Goal: Task Accomplishment & Management: Complete application form

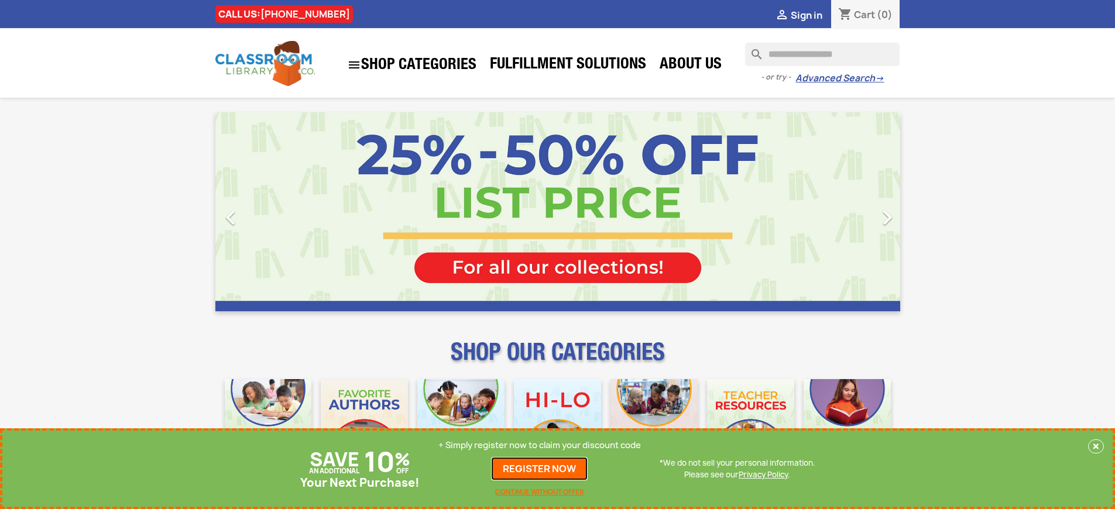
click at [543, 469] on link "REGISTER NOW" at bounding box center [539, 468] width 97 height 23
click at [543, 445] on p "+ Simply register now to claim your discount code" at bounding box center [539, 446] width 203 height 12
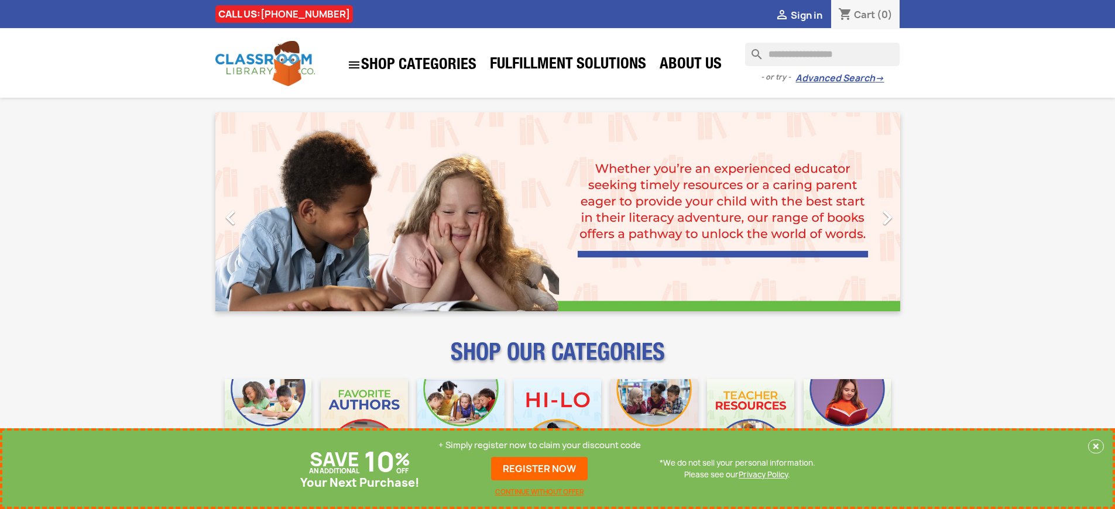
click at [543, 445] on p "+ Simply register now to claim your discount code" at bounding box center [539, 446] width 203 height 12
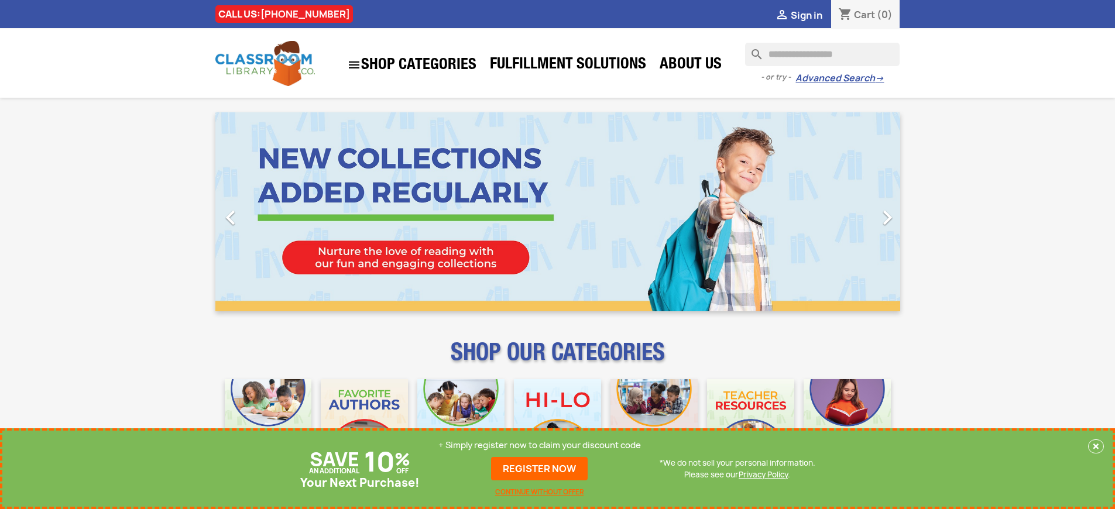
click at [543, 445] on p "+ Simply register now to claim your discount code" at bounding box center [539, 446] width 203 height 12
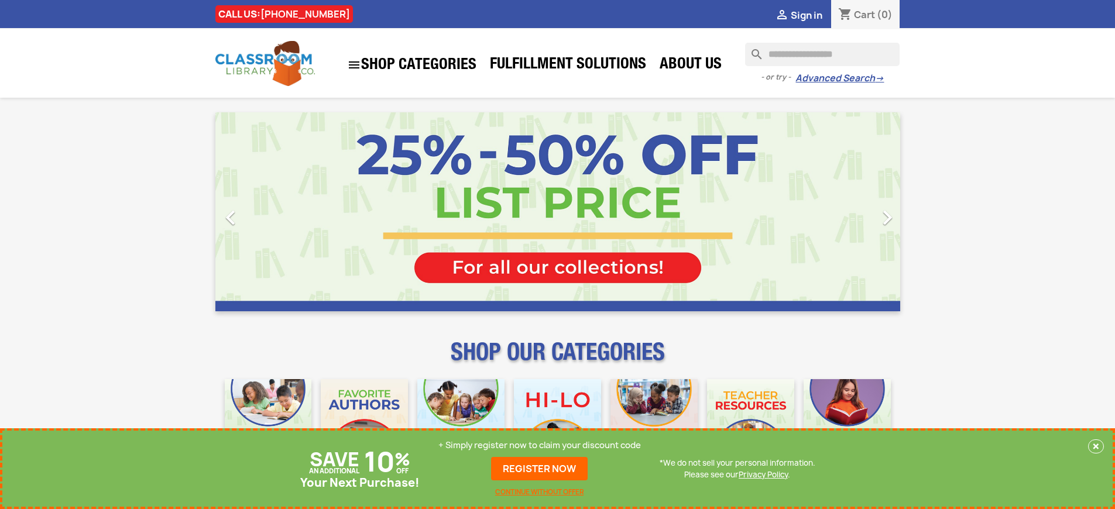
click at [543, 445] on p "+ Simply register now to claim your discount code" at bounding box center [539, 446] width 203 height 12
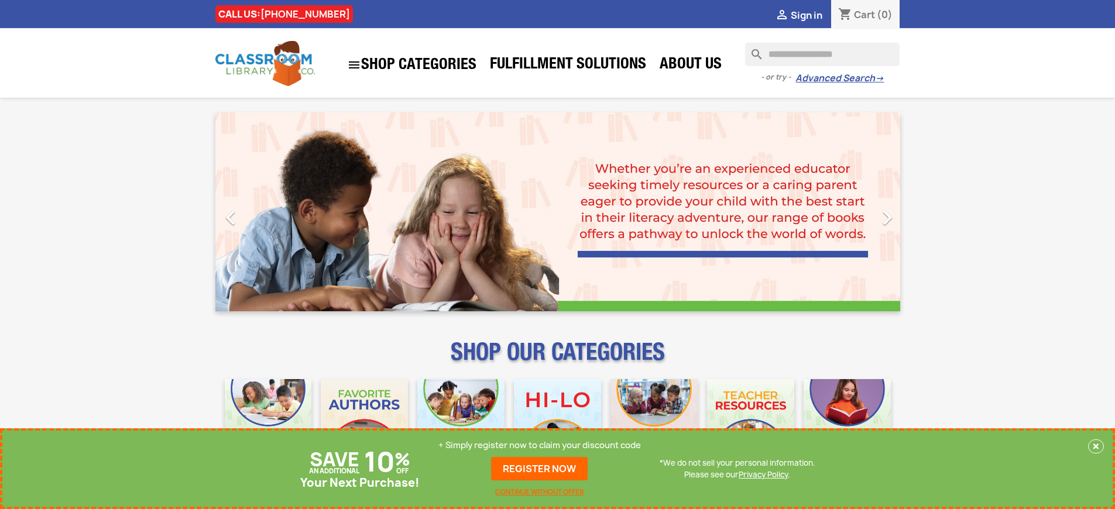
click at [543, 445] on p "+ Simply register now to claim your discount code" at bounding box center [539, 446] width 203 height 12
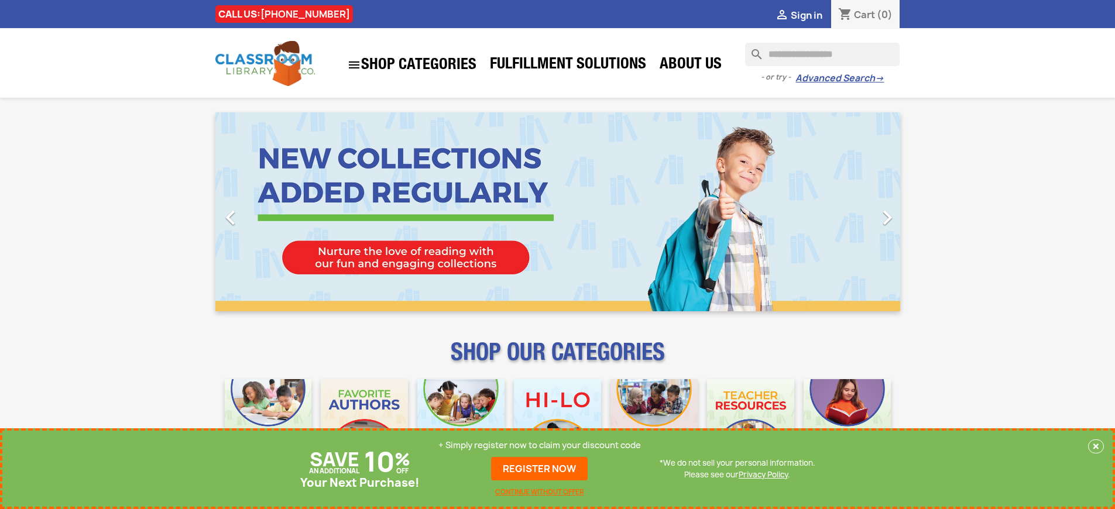
click at [543, 445] on p "+ Simply register now to claim your discount code" at bounding box center [539, 446] width 203 height 12
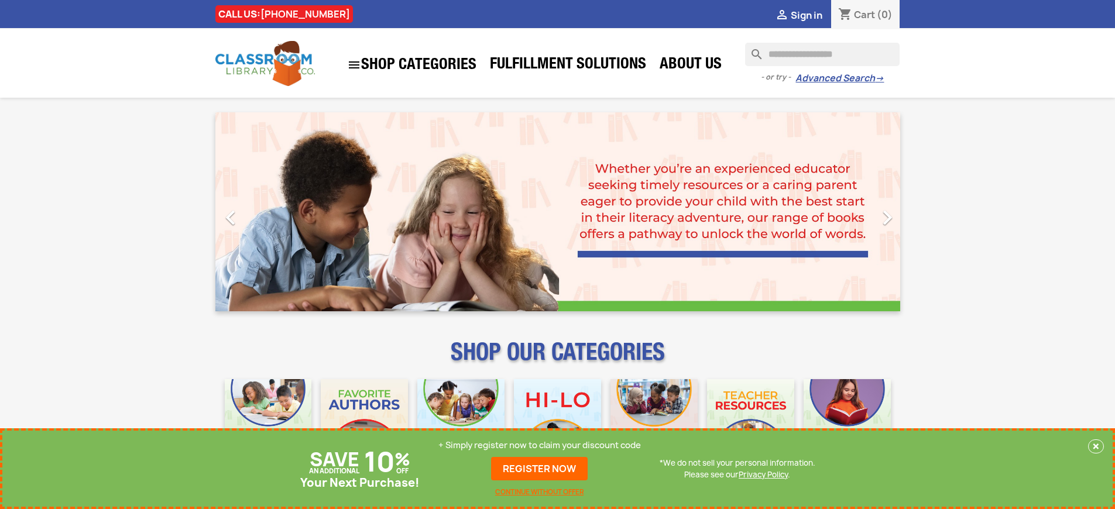
click at [543, 445] on p "+ Simply register now to claim your discount code" at bounding box center [539, 446] width 203 height 12
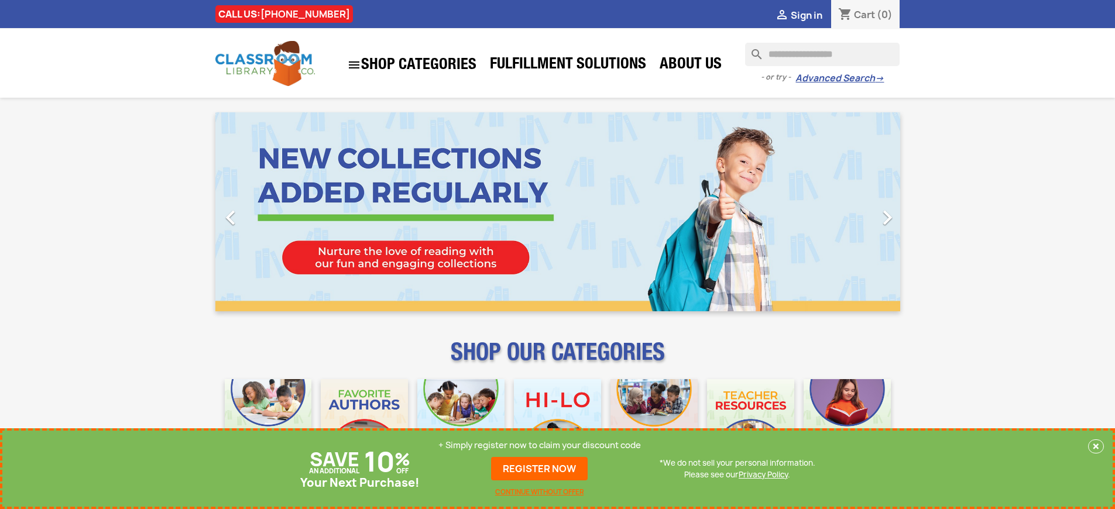
click at [543, 445] on p "+ Simply register now to claim your discount code" at bounding box center [539, 446] width 203 height 12
click at [543, 469] on link "REGISTER NOW" at bounding box center [539, 468] width 97 height 23
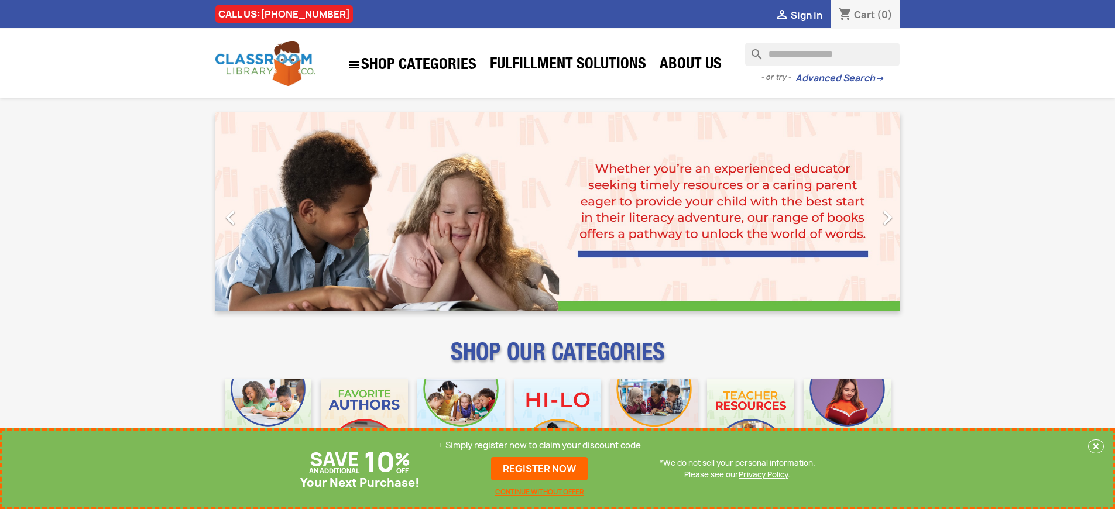
click at [543, 445] on p "+ Simply register now to claim your discount code" at bounding box center [539, 446] width 203 height 12
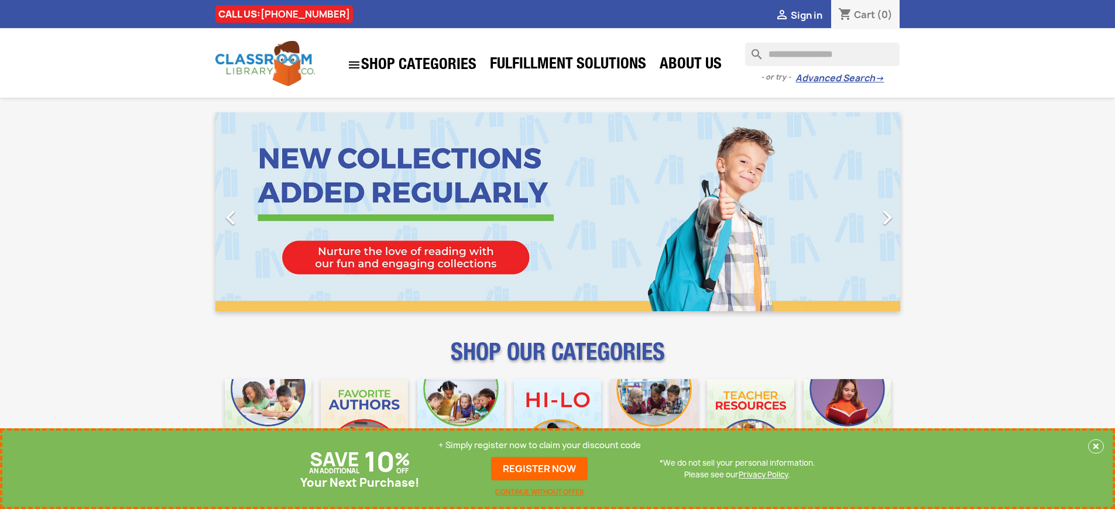
click at [543, 445] on p "+ Simply register now to claim your discount code" at bounding box center [539, 446] width 203 height 12
click at [543, 469] on link "REGISTER NOW" at bounding box center [539, 468] width 97 height 23
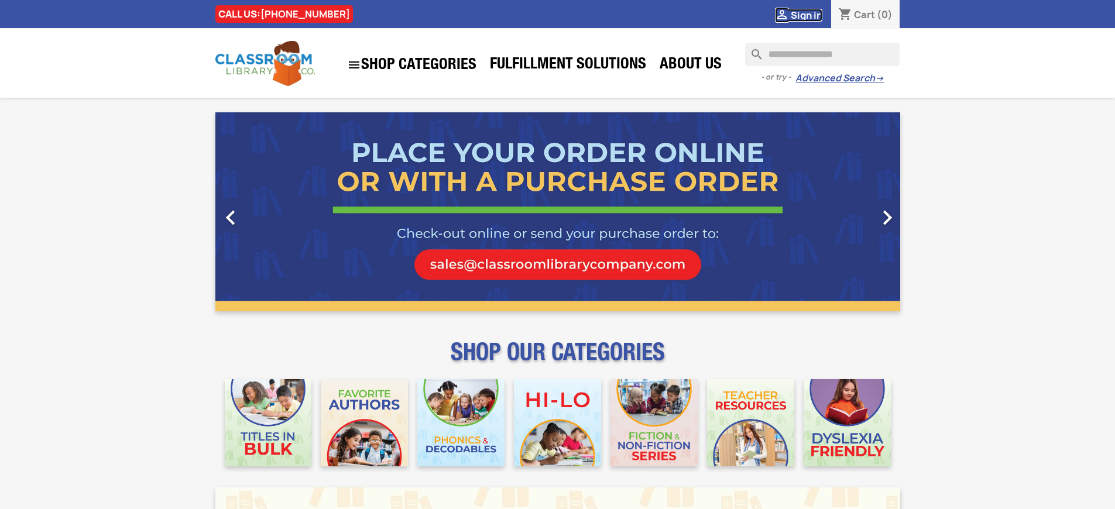
click at [812, 15] on span "Sign in" at bounding box center [807, 15] width 32 height 13
